Goal: Information Seeking & Learning: Learn about a topic

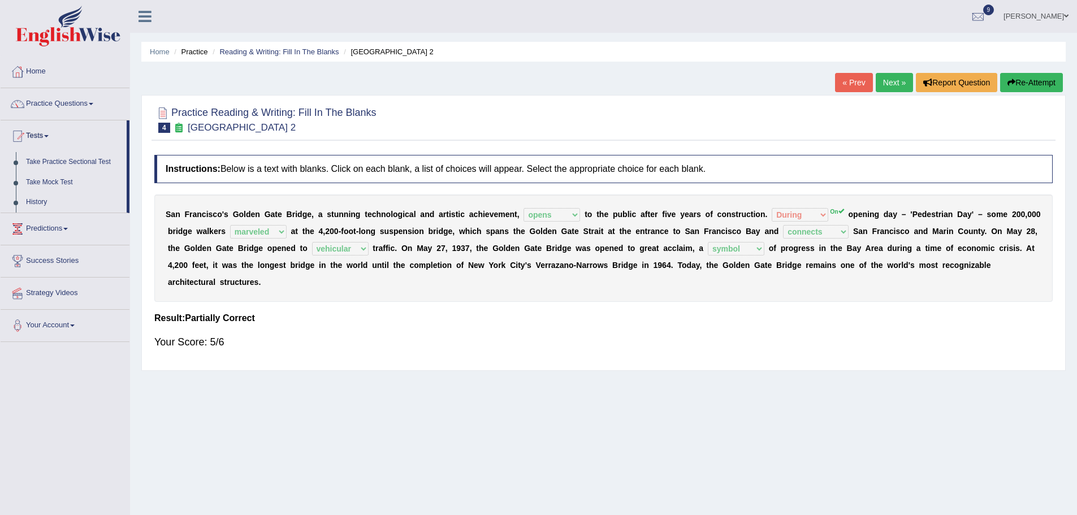
select select "opens"
select select "During"
select select "marveled"
select select "connects"
select select "vehicular"
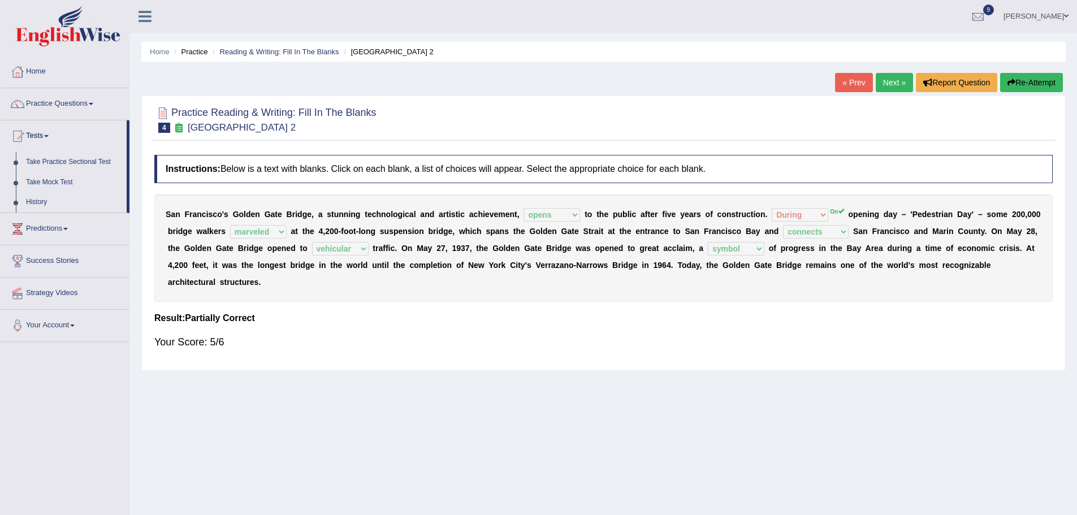
select select "symbol"
click at [892, 85] on link "Next »" at bounding box center [894, 82] width 37 height 19
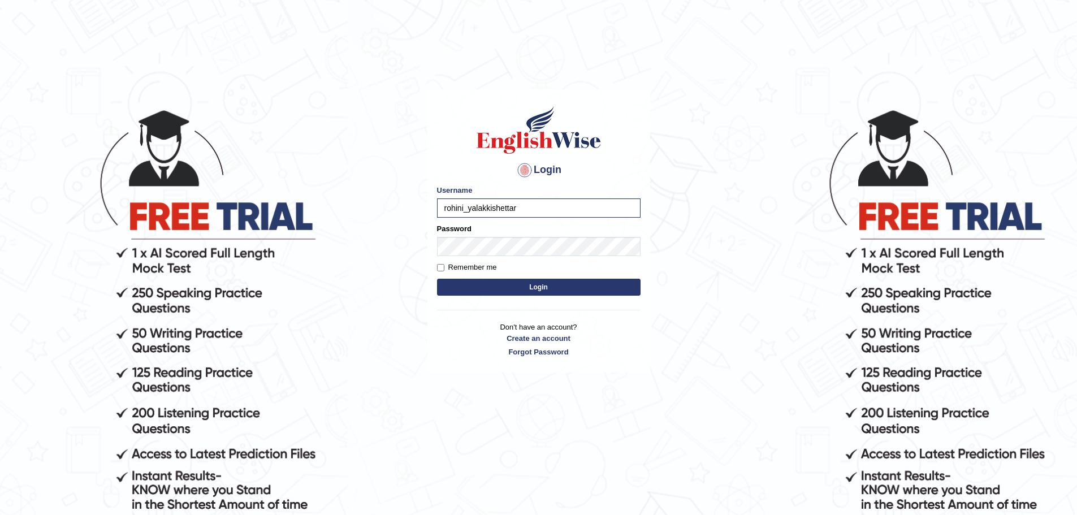
click at [495, 258] on form "Please fix the following errors: Username rohini_yalakkishettar Password Rememb…" at bounding box center [539, 242] width 204 height 114
click at [437, 279] on button "Login" at bounding box center [539, 287] width 204 height 17
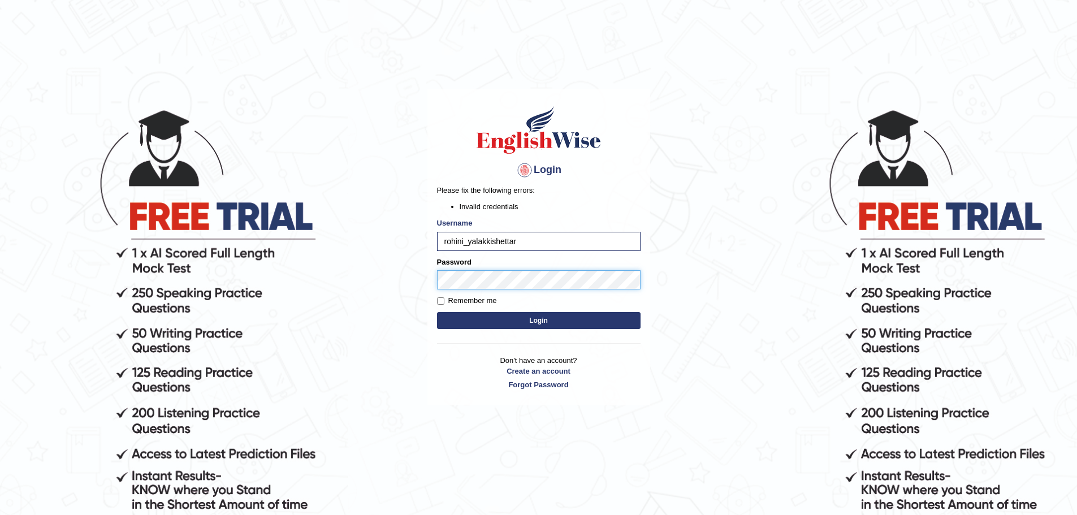
click at [437, 312] on button "Login" at bounding box center [539, 320] width 204 height 17
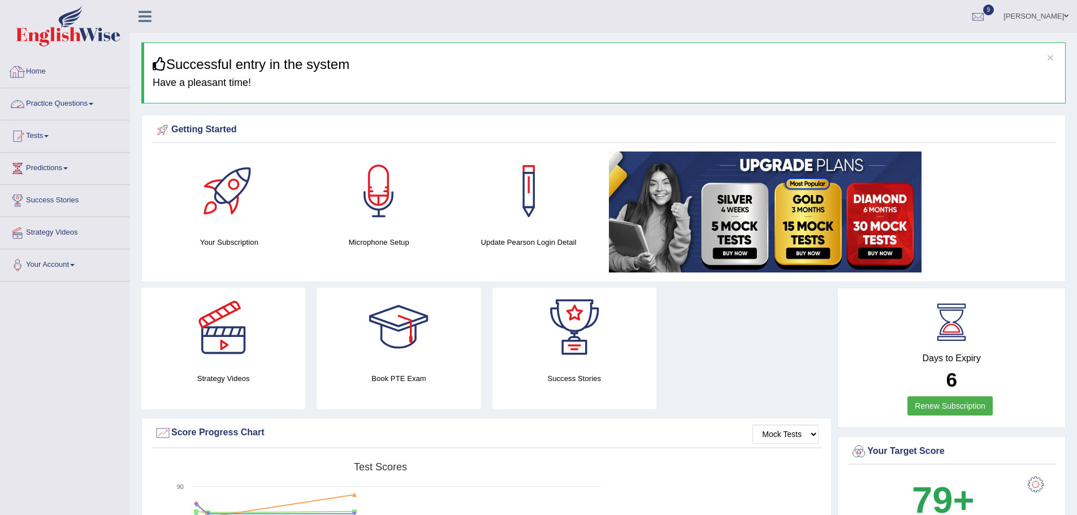
click at [89, 109] on link "Practice Questions" at bounding box center [65, 102] width 129 height 28
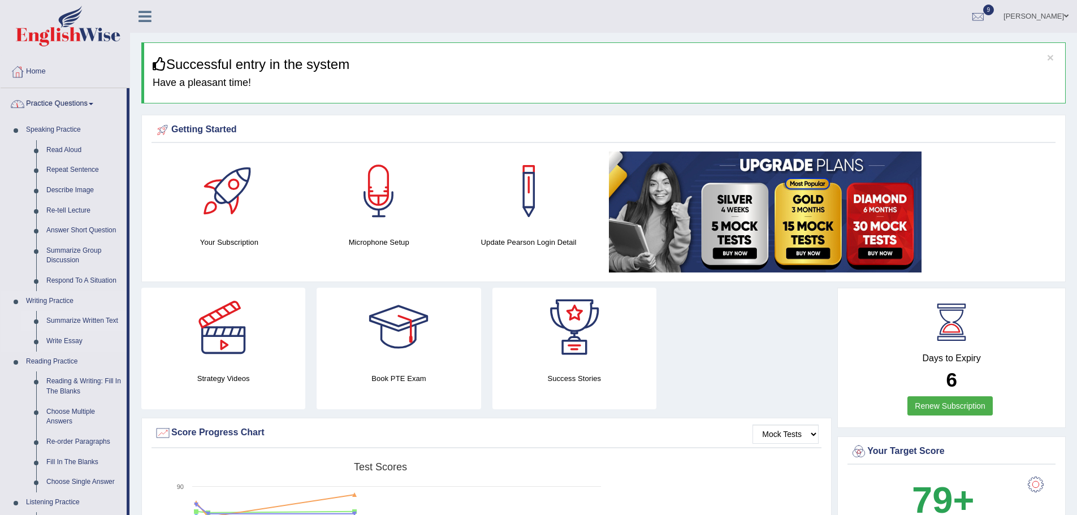
scroll to position [238, 0]
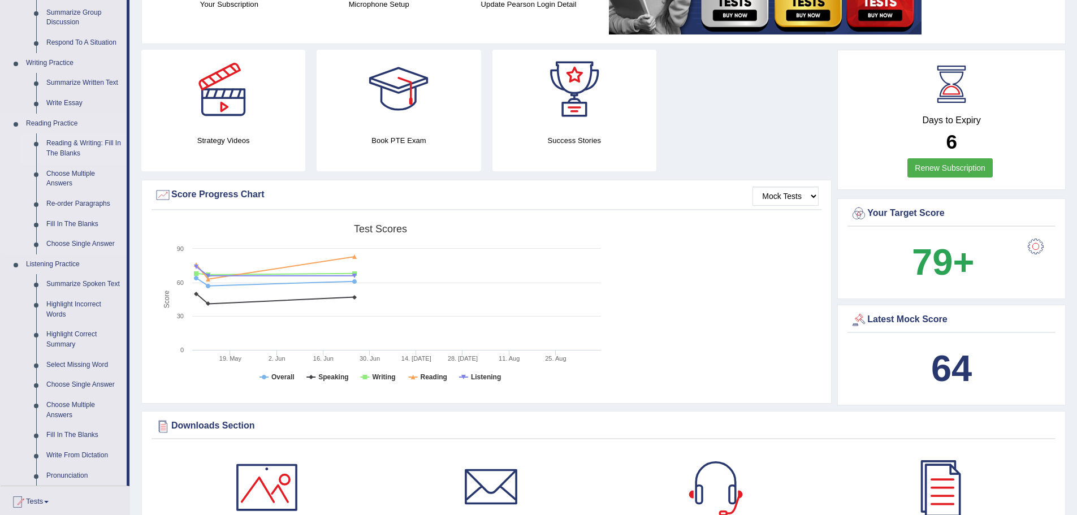
click at [81, 148] on link "Reading & Writing: Fill In The Blanks" at bounding box center [83, 148] width 85 height 30
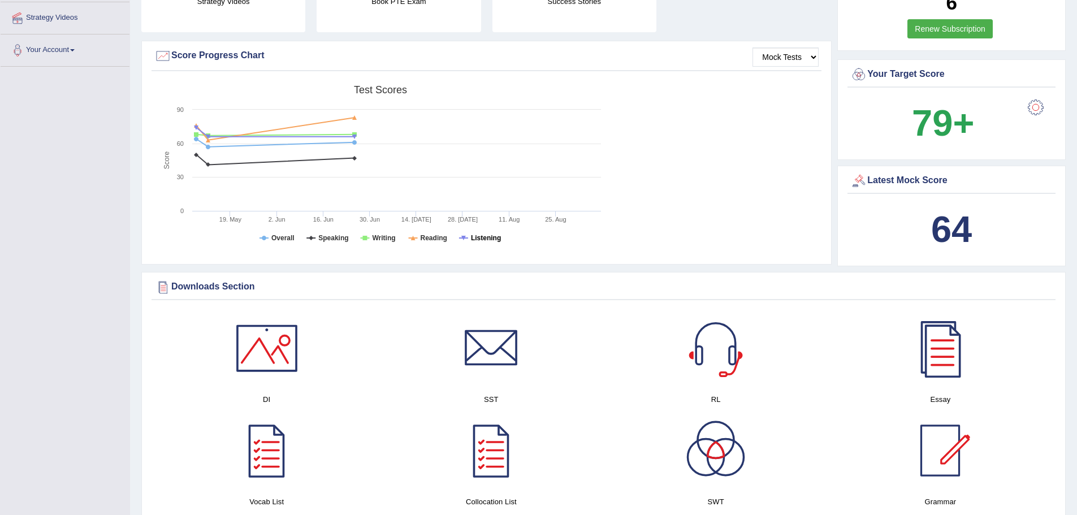
scroll to position [426, 0]
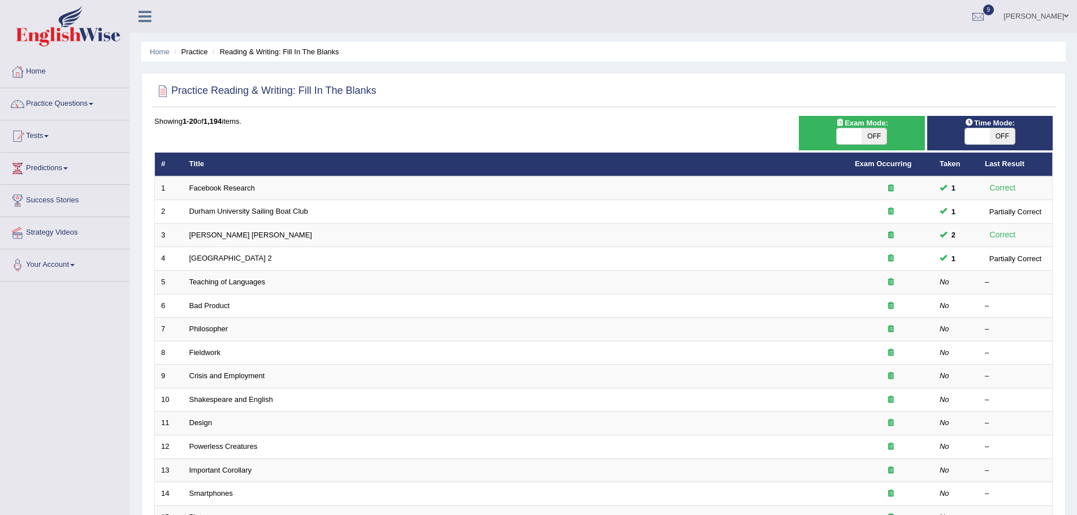
click at [962, 135] on div "ON OFF" at bounding box center [990, 136] width 114 height 17
click at [965, 135] on div "ON OFF" at bounding box center [990, 136] width 51 height 17
click at [976, 135] on span at bounding box center [977, 136] width 25 height 16
checkbox input "true"
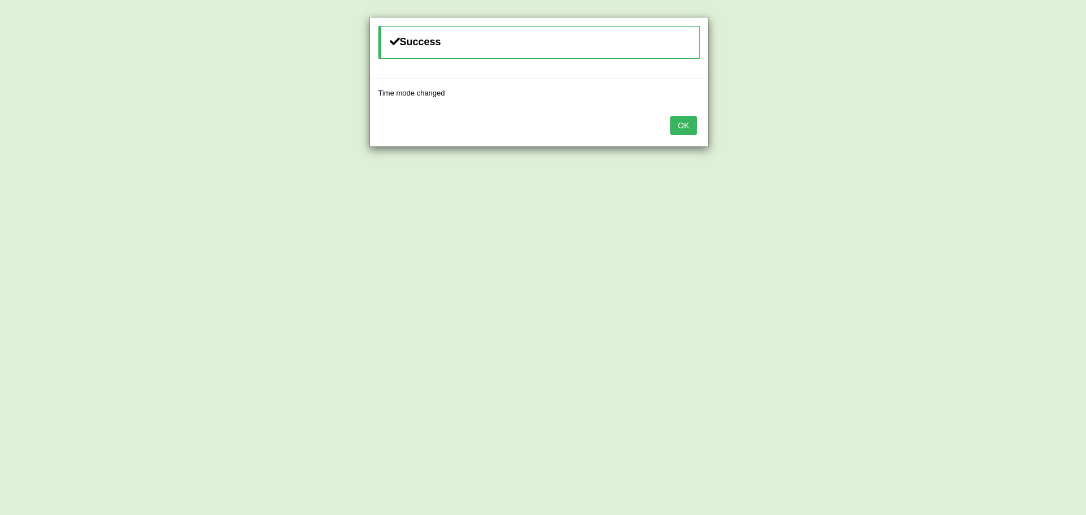
click at [689, 131] on button "OK" at bounding box center [683, 125] width 26 height 19
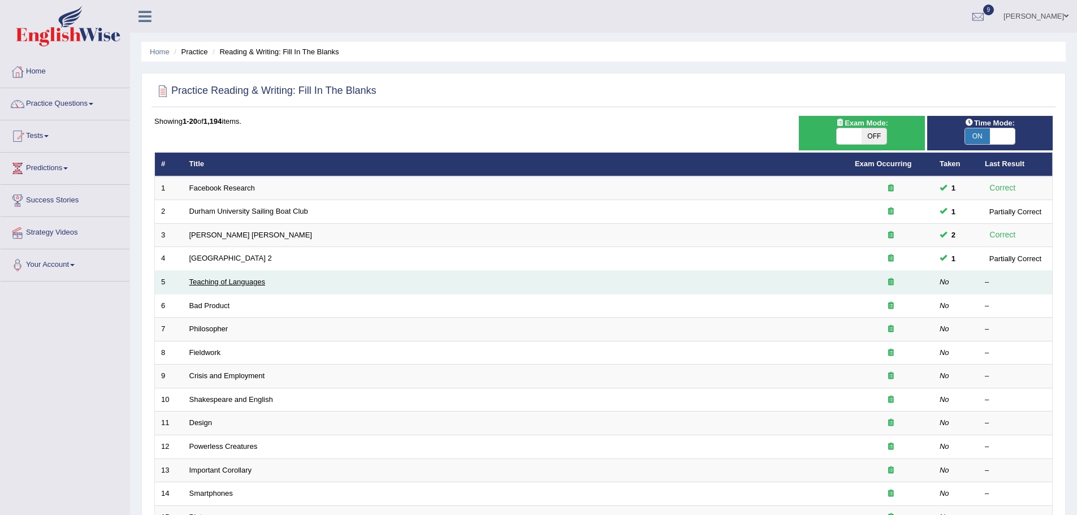
click at [196, 286] on link "Teaching of Languages" at bounding box center [227, 282] width 76 height 8
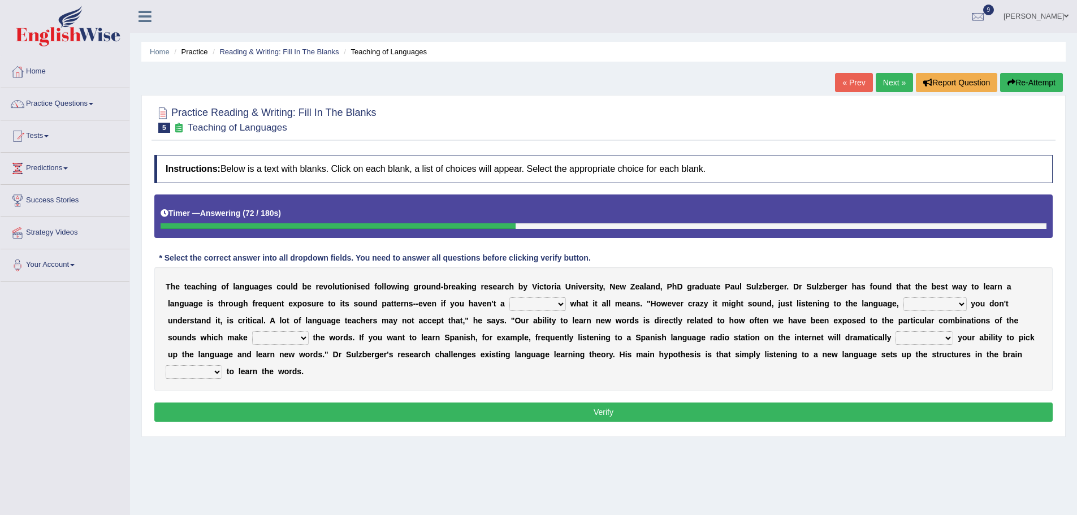
click at [650, 434] on div "Practice Reading & Writing: Fill In The Blanks 5 Teaching of Languages Instruct…" at bounding box center [603, 266] width 924 height 342
